Goal: Information Seeking & Learning: Compare options

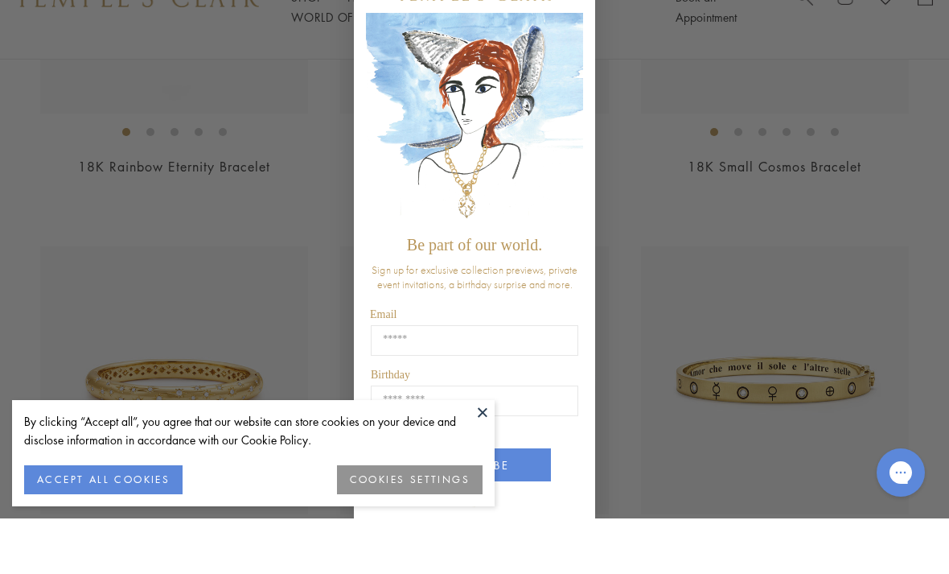
scroll to position [394, 0]
click at [389, 528] on button "COOKIES SETTINGS" at bounding box center [410, 535] width 146 height 29
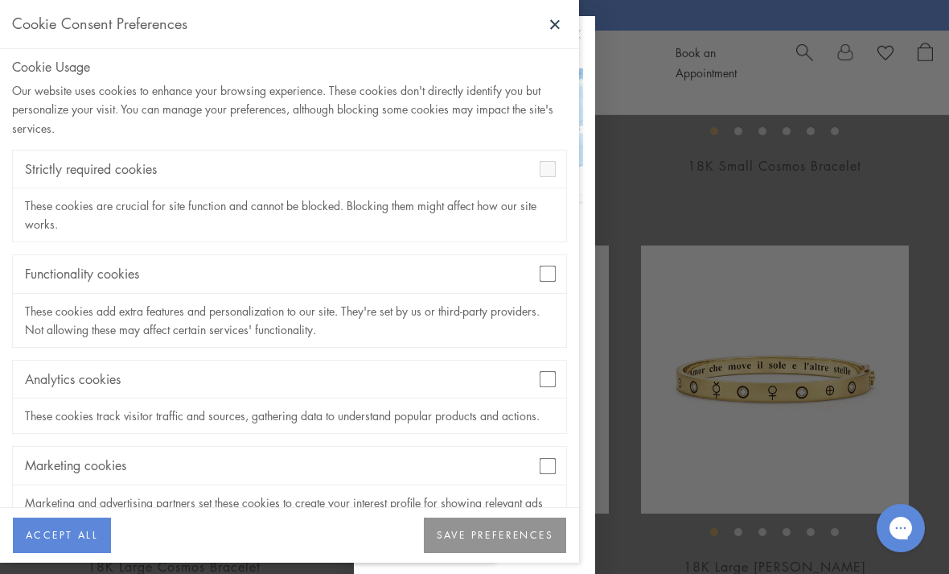
scroll to position [4, 0]
click at [488, 553] on button "SAVE PREFERENCES" at bounding box center [495, 534] width 142 height 35
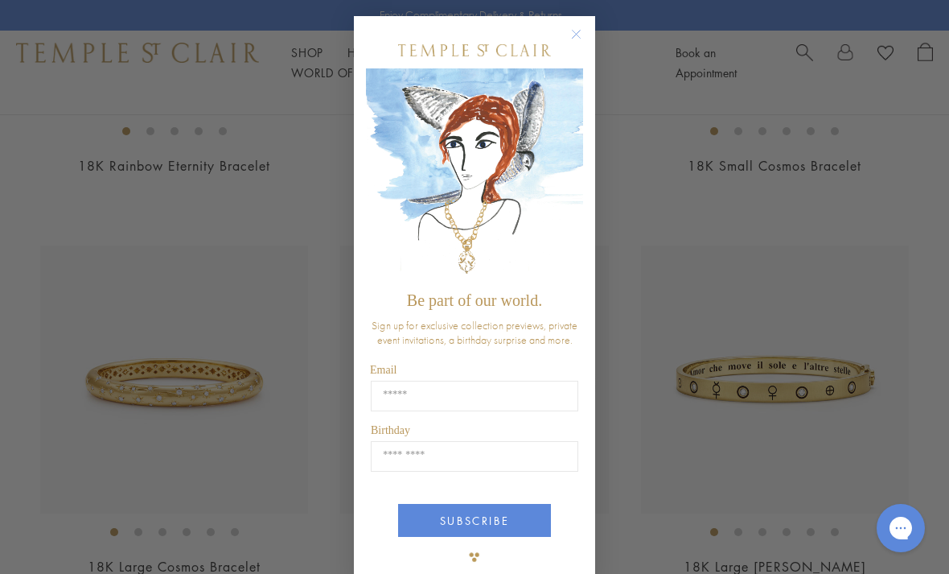
click at [586, 43] on circle "Close dialog" at bounding box center [576, 34] width 19 height 19
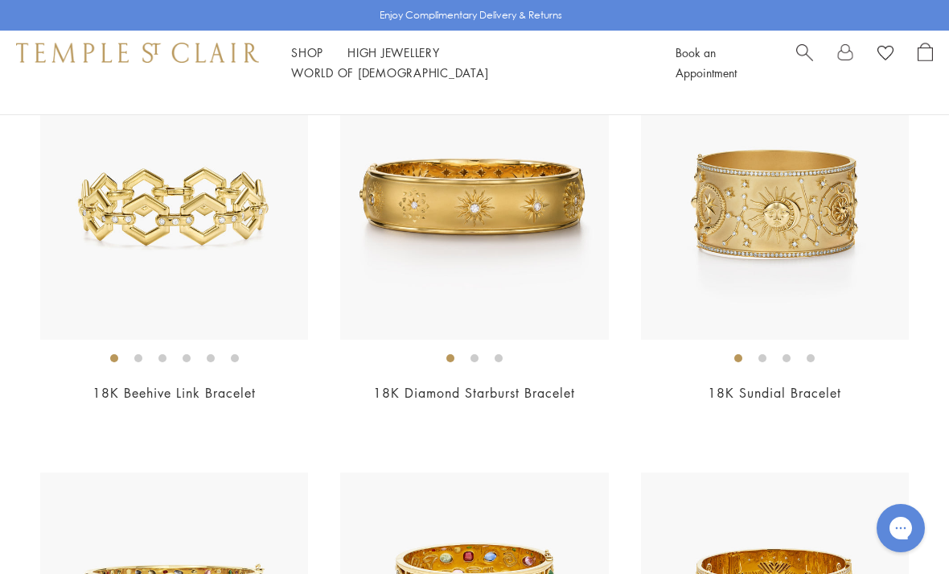
scroll to position [4634, 0]
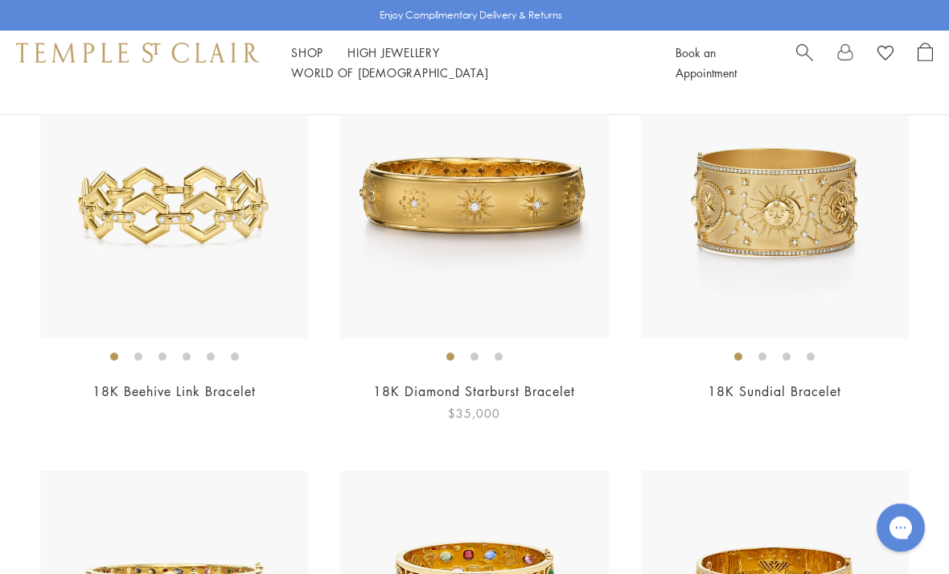
click at [500, 387] on link "18K Diamond Starburst Bracelet" at bounding box center [474, 392] width 202 height 18
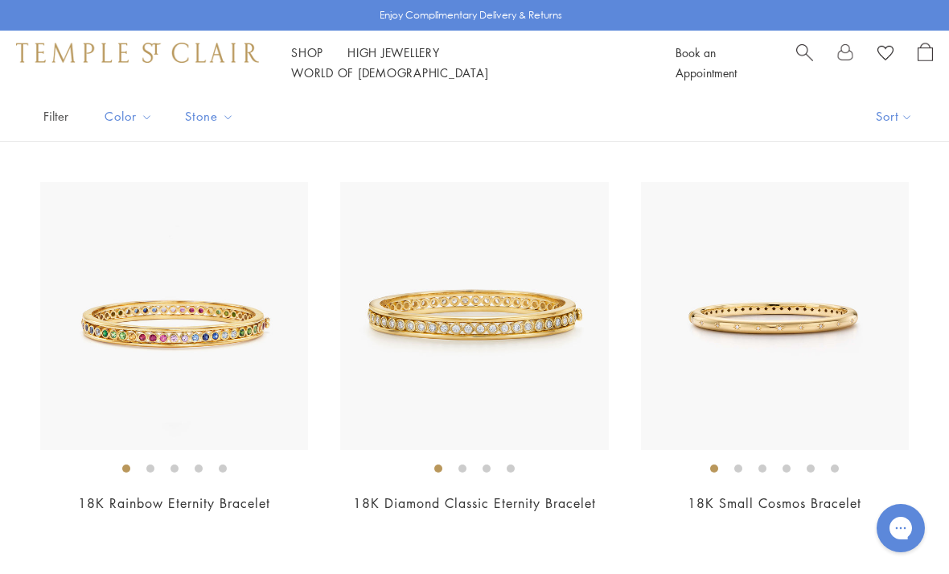
scroll to position [117, 0]
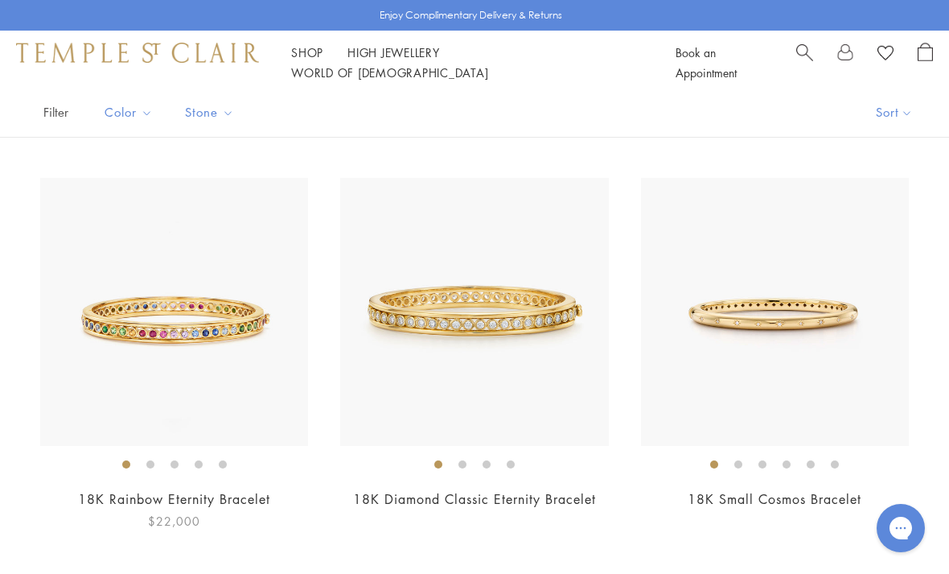
click at [235, 320] on img at bounding box center [174, 312] width 268 height 268
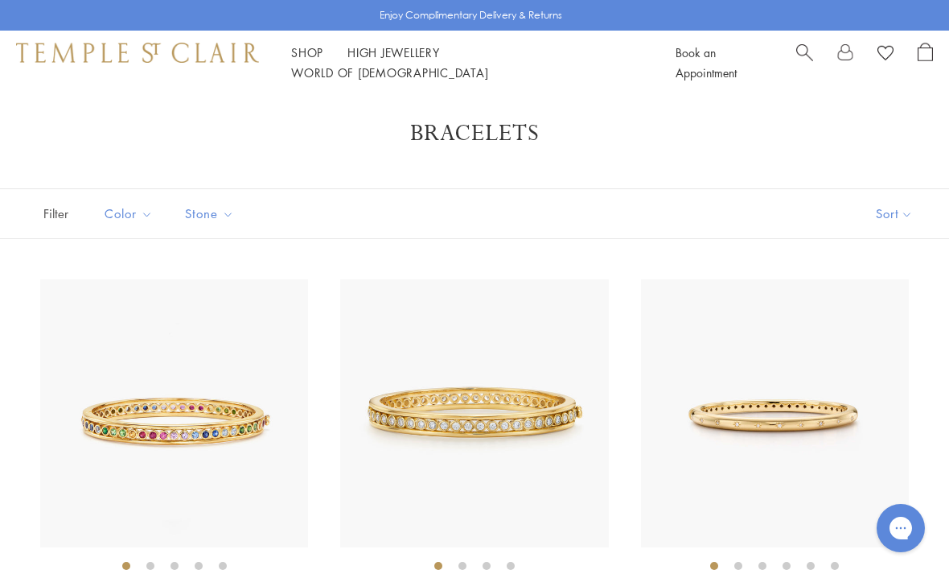
scroll to position [169, 0]
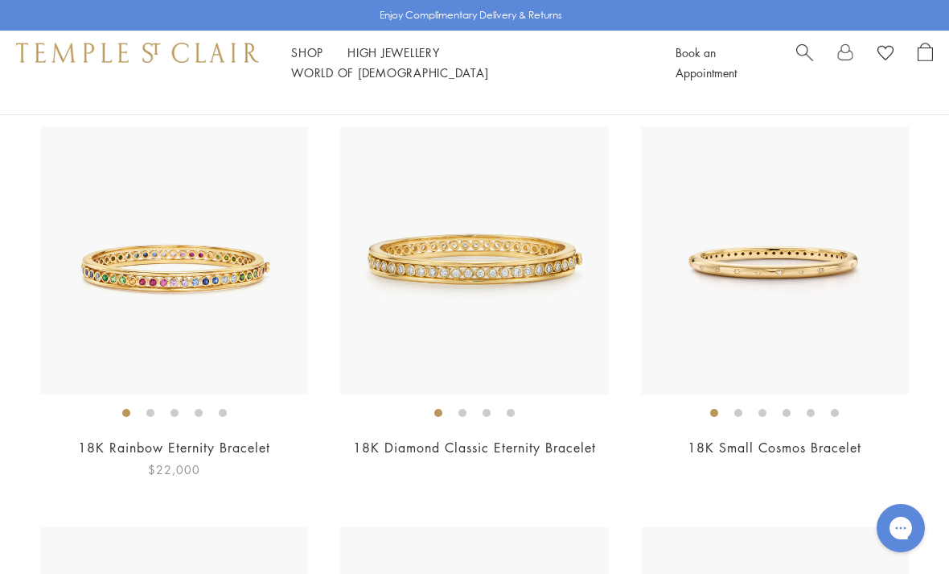
click at [266, 448] on link "18K Rainbow Eternity Bracelet" at bounding box center [174, 447] width 192 height 18
click at [575, 446] on link "18K Diamond Classic Eternity Bracelet" at bounding box center [474, 447] width 243 height 18
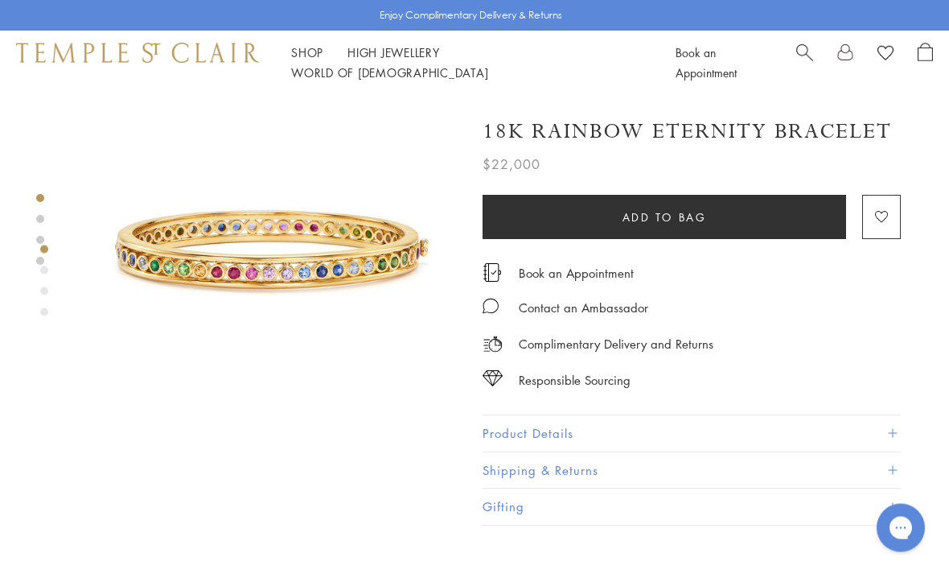
scroll to position [39, 0]
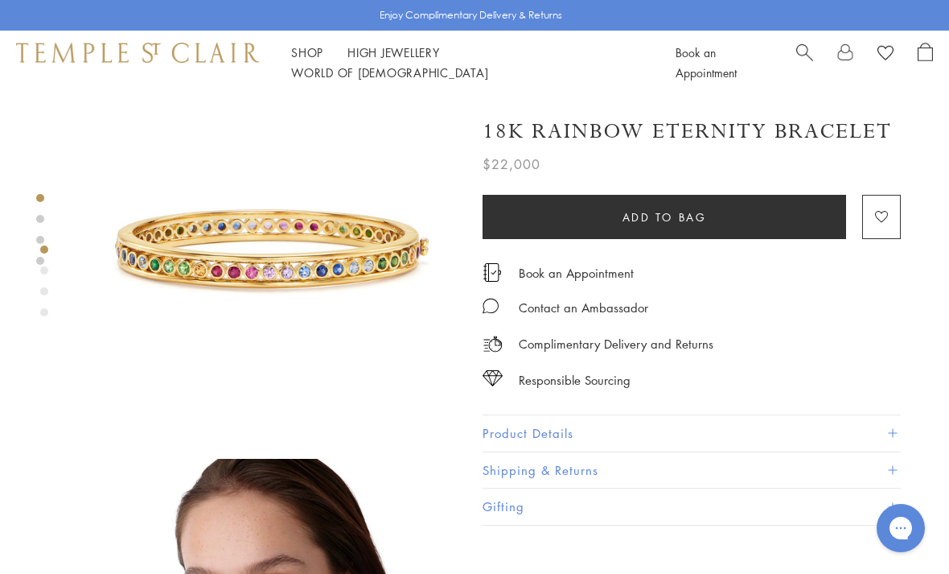
click at [900, 439] on button "Product Details" at bounding box center [692, 433] width 418 height 36
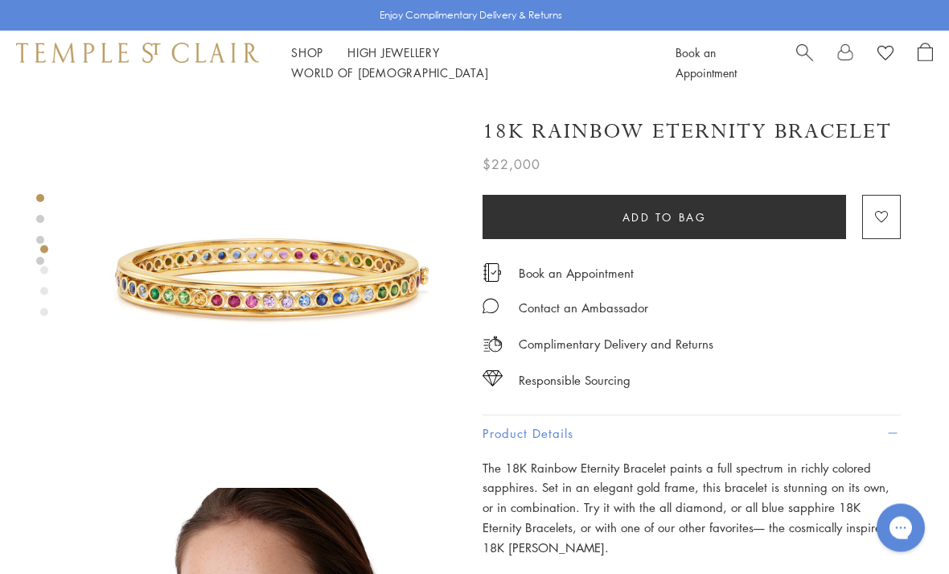
scroll to position [0, 0]
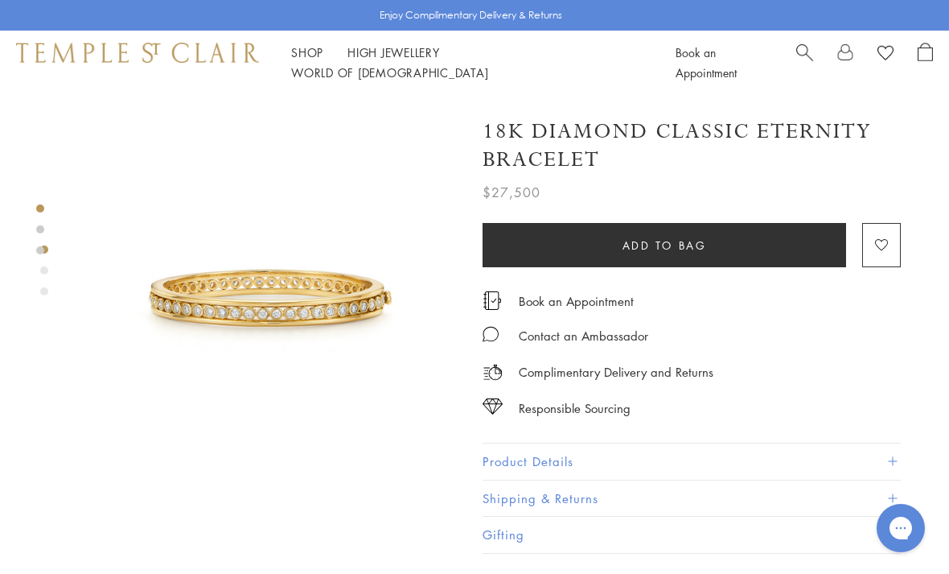
click at [528, 455] on button "Product Details" at bounding box center [692, 461] width 418 height 36
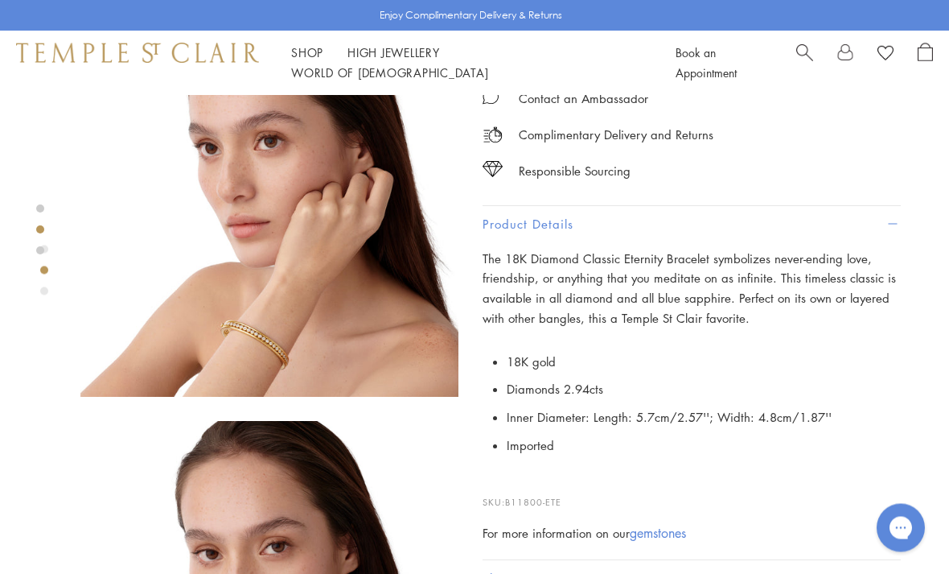
scroll to position [479, 0]
click at [319, 354] on img at bounding box center [269, 208] width 378 height 378
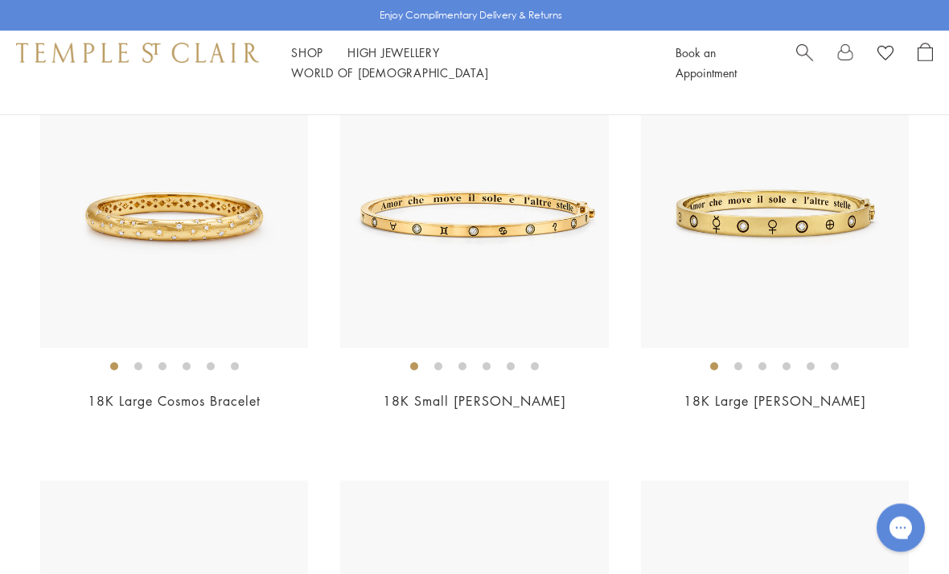
scroll to position [616, 0]
click at [229, 397] on link "18K Large Cosmos Bracelet" at bounding box center [174, 401] width 173 height 18
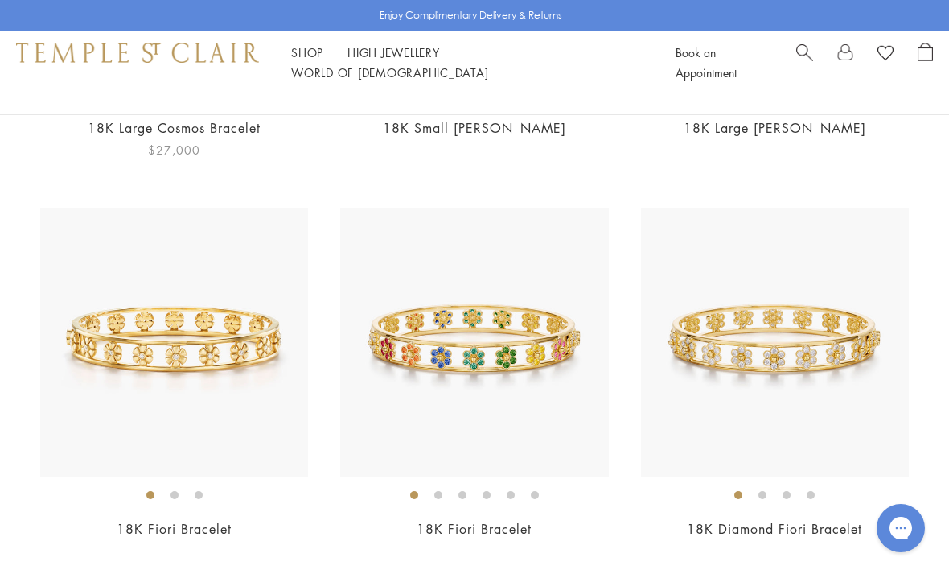
scroll to position [891, 0]
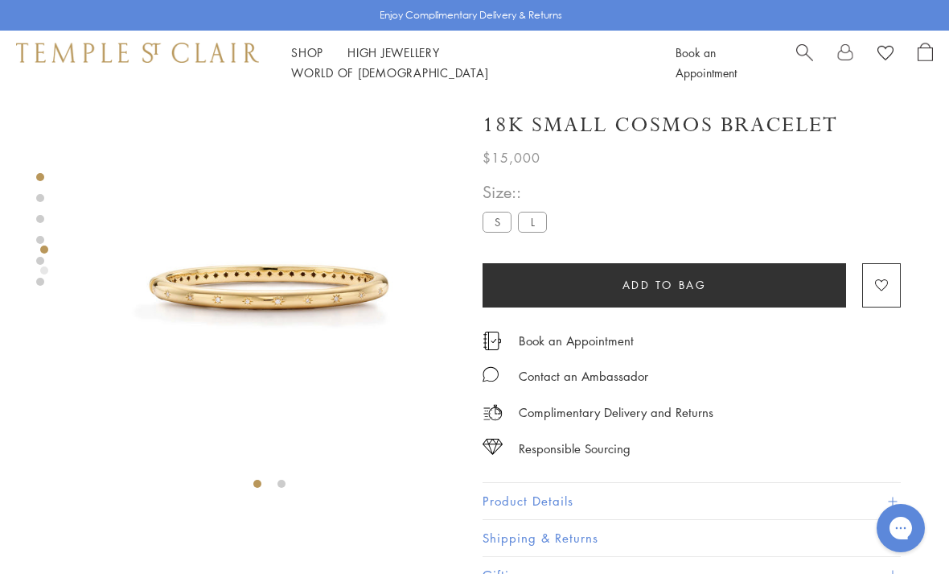
scroll to position [1, 0]
